Goal: Register for event/course

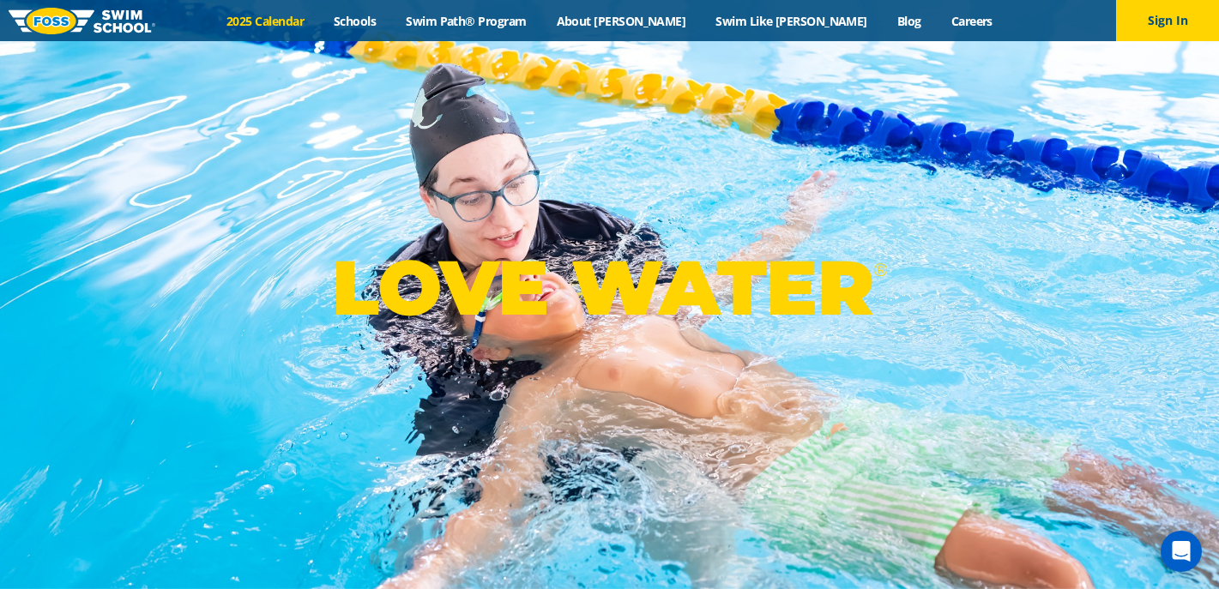
click at [319, 15] on link "2025 Calendar" at bounding box center [265, 21] width 107 height 16
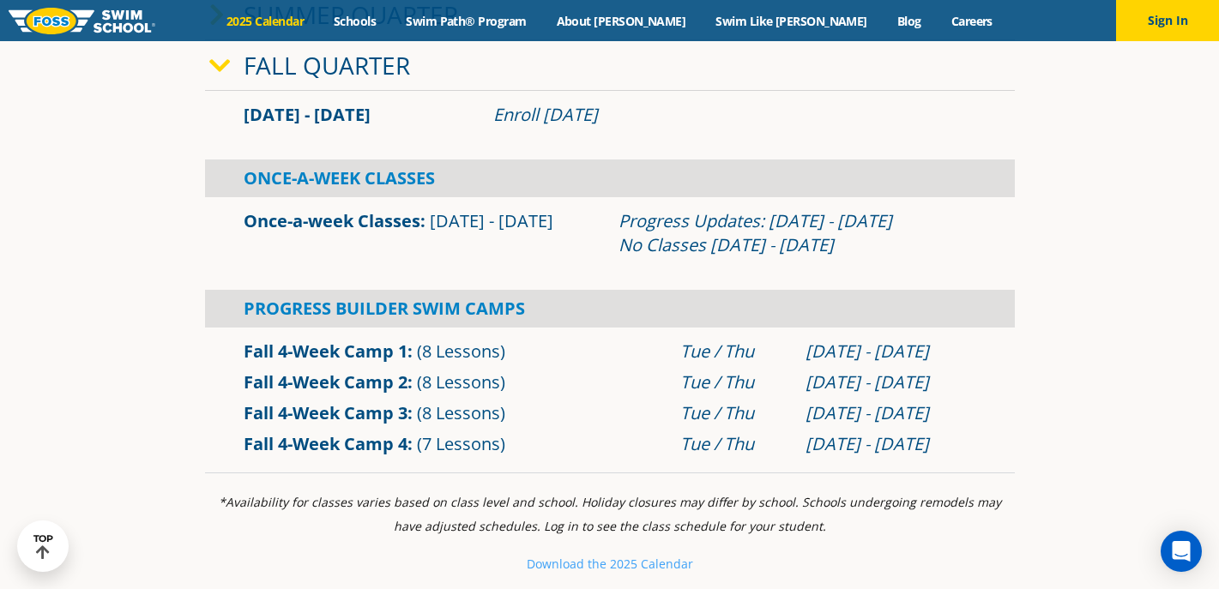
scroll to position [513, 0]
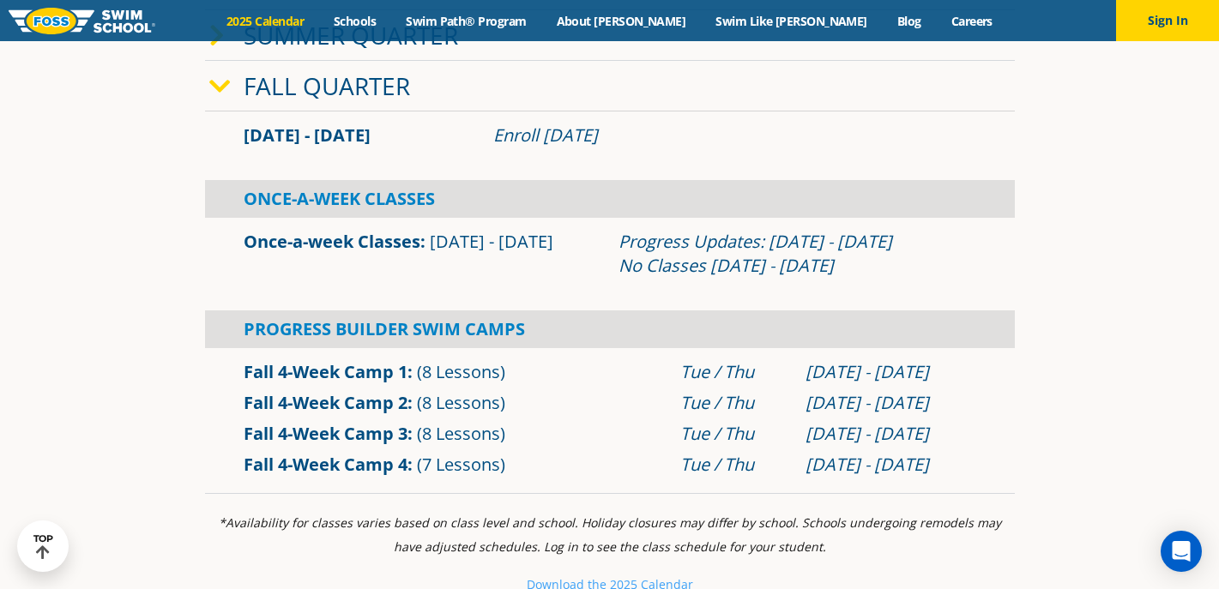
click at [344, 244] on link "Once-a-week Classes" at bounding box center [332, 241] width 177 height 23
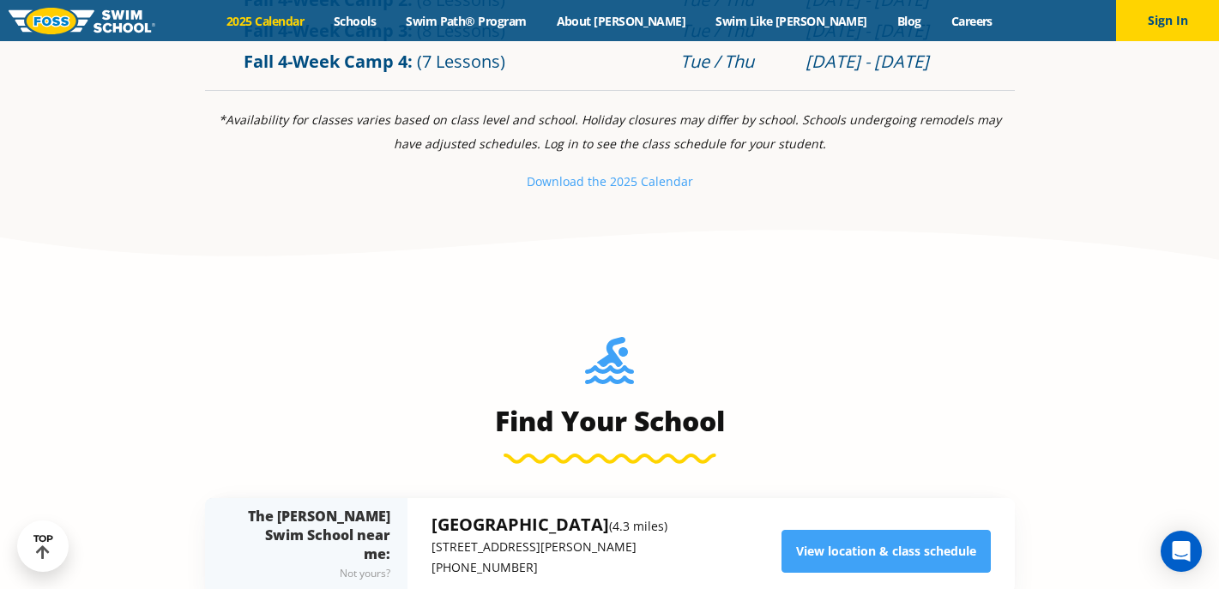
scroll to position [911, 0]
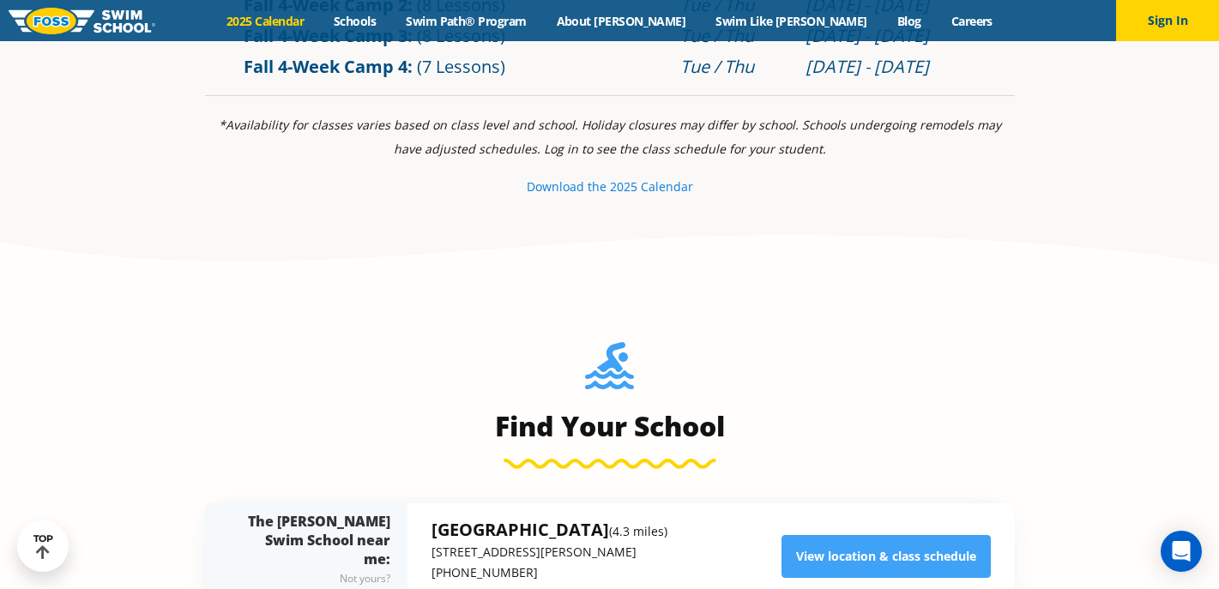
click at [604, 187] on small "e 2025 Calendar" at bounding box center [647, 186] width 94 height 16
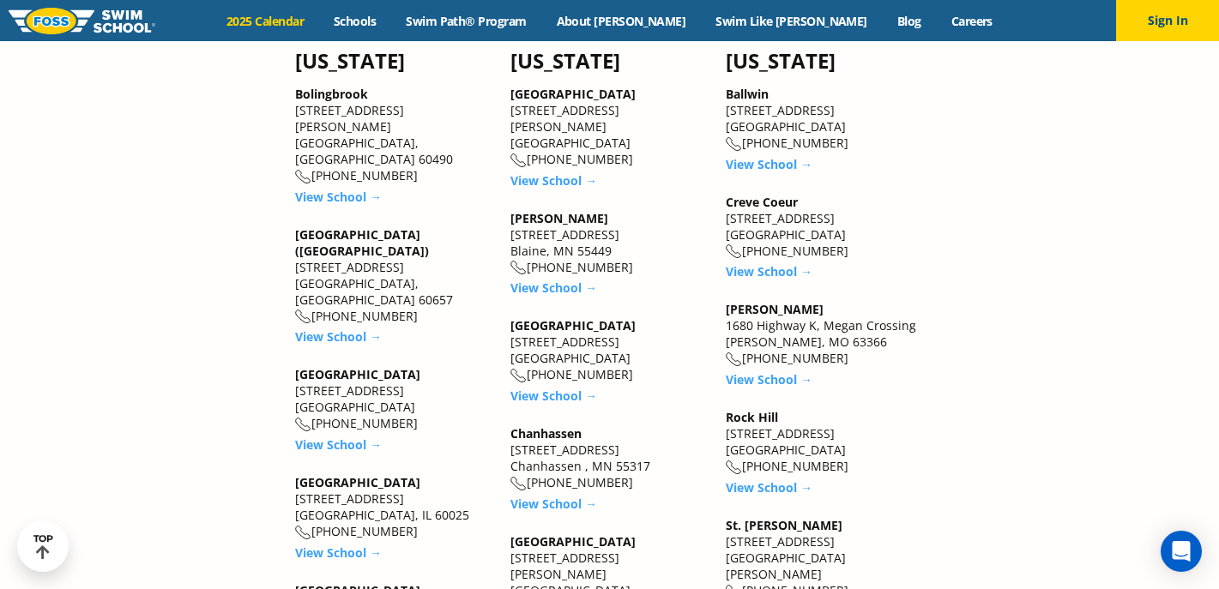
scroll to position [1536, 0]
